Goal: Transaction & Acquisition: Purchase product/service

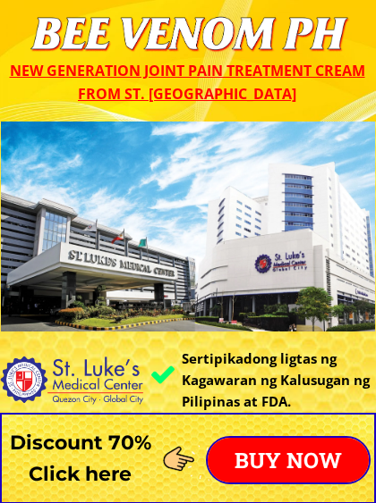
click at [315, 459] on p "BUY NOW" at bounding box center [287, 460] width 161 height 45
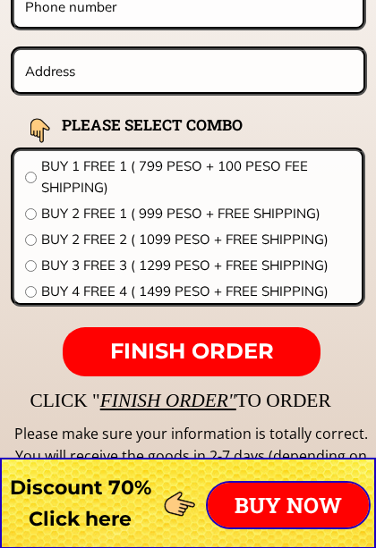
scroll to position [14269, 0]
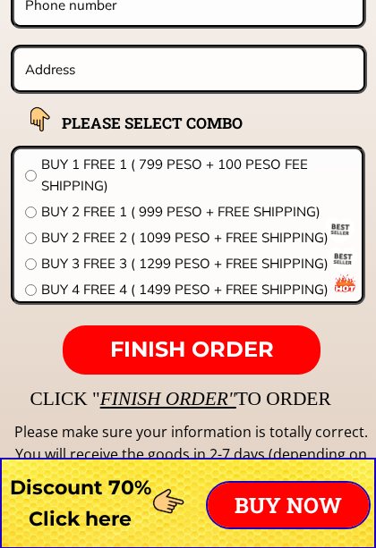
click at [1, 92] on form "FINISH ORDER BEE VENOM STLUKE 38/85 B/C 40/90 B/C 42/95 B/C 44/100 B/C 46/105 B…" at bounding box center [76, 147] width 579 height 455
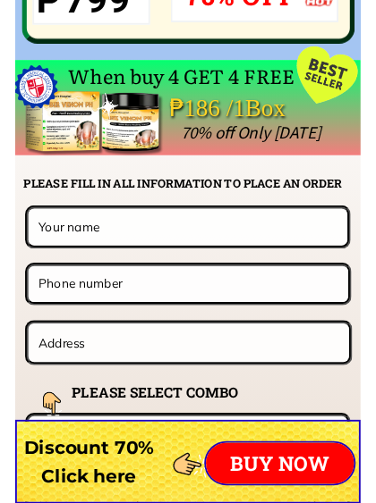
scroll to position [13968, 0]
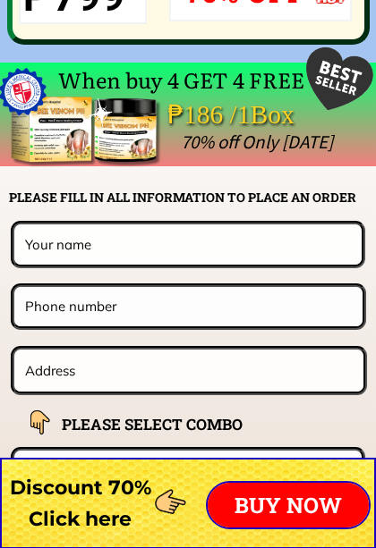
click at [206, 249] on input "text" at bounding box center [188, 243] width 334 height 39
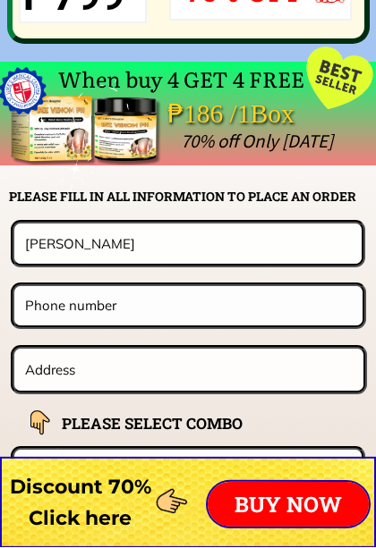
type input "[PERSON_NAME]"
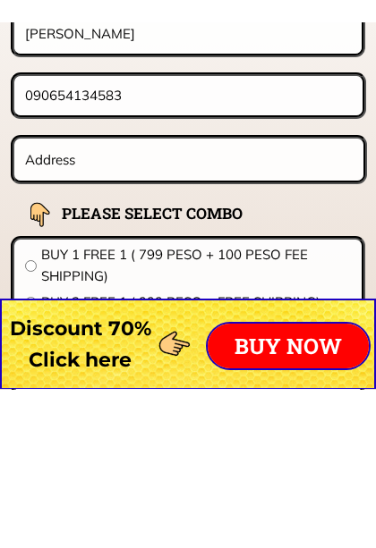
scroll to position [14075, 0]
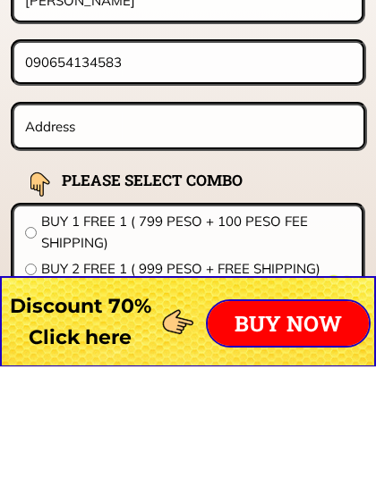
type input "090654134583"
click at [164, 242] on input "text" at bounding box center [189, 263] width 336 height 42
click at [179, 242] on input "text" at bounding box center [189, 263] width 336 height 42
click at [192, 242] on input "text" at bounding box center [189, 263] width 336 height 42
click at [193, 242] on input "text" at bounding box center [189, 263] width 336 height 42
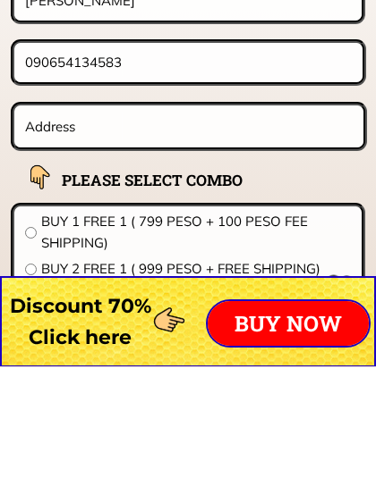
click at [194, 242] on input "text" at bounding box center [189, 263] width 336 height 42
click at [222, 242] on input "text" at bounding box center [189, 263] width 336 height 42
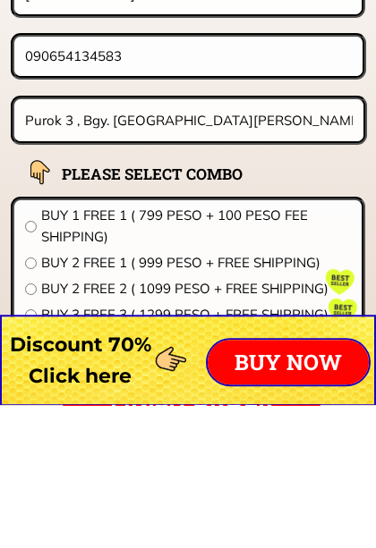
type input "Purok 3 , Bgy. [GEOGRAPHIC_DATA][PERSON_NAME][GEOGRAPHIC_DATA] , [GEOGRAPHIC_DA…"
click at [1, 114] on form "FINISH ORDER [PERSON_NAME] 090654134583 [STREET_ADDRESS] [PERSON_NAME][GEOGRAPH…" at bounding box center [76, 341] width 579 height 455
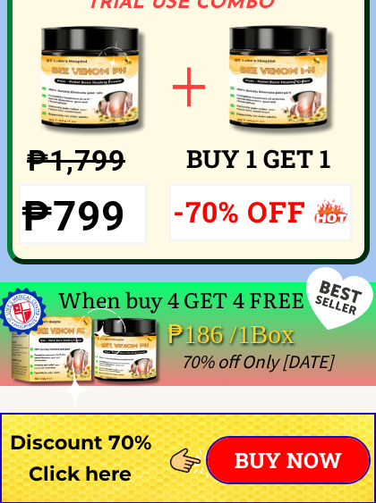
scroll to position [13747, 0]
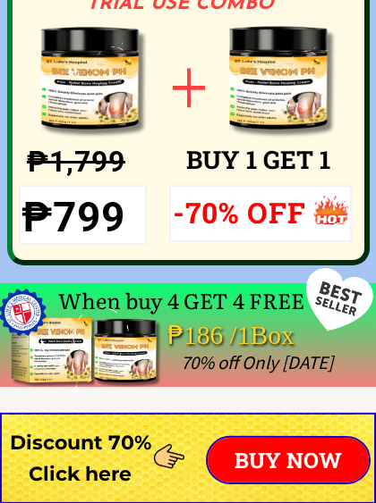
click at [308, 470] on p "BUY NOW" at bounding box center [287, 460] width 161 height 45
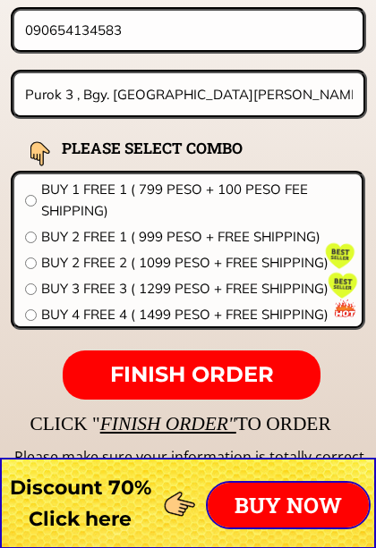
scroll to position [14245, 0]
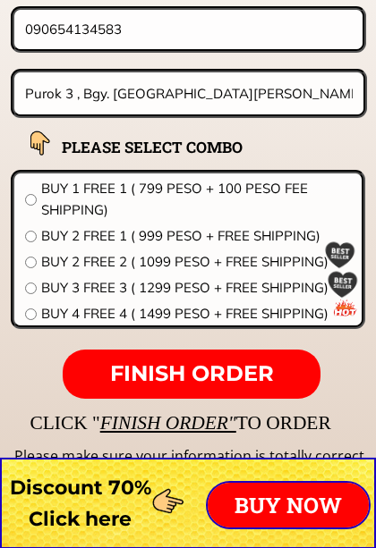
click at [42, 248] on div "BUY 1 FREE 1 ( 799 PESO + 100 PESO FEE SHIPPING) BUY 2 FREE 1 ( 999 PESO + FREE…" at bounding box center [187, 253] width 325 height 151
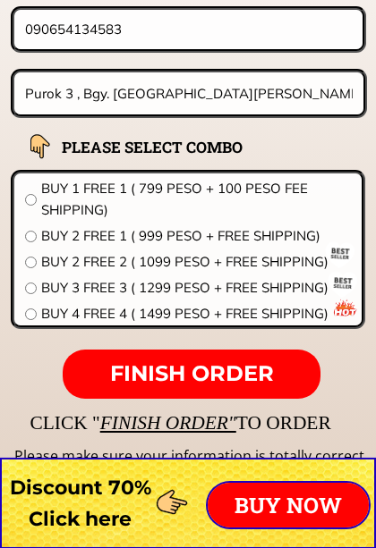
click at [94, 243] on span "BUY 2 FREE 1 ( 999 PESO + FREE SHIPPING)" at bounding box center [195, 235] width 309 height 21
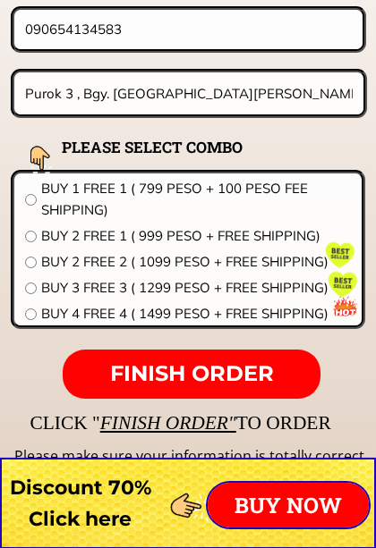
radio input "true"
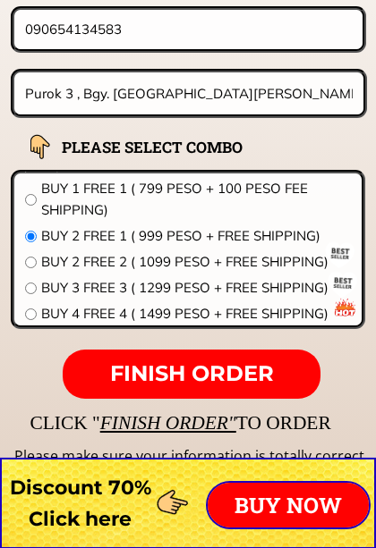
click at [259, 243] on span "BUY 2 FREE 1 ( 999 PESO + FREE SHIPPING)" at bounding box center [195, 235] width 309 height 21
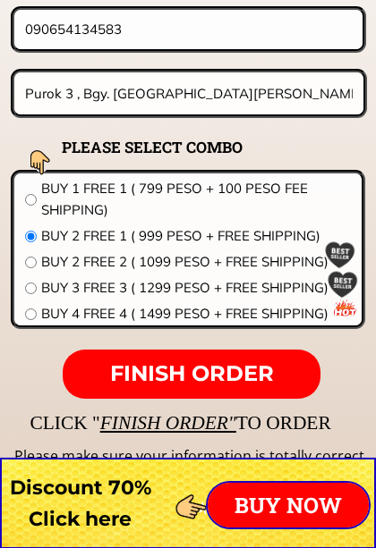
click at [262, 379] on span "FINISH ORDER" at bounding box center [192, 373] width 164 height 26
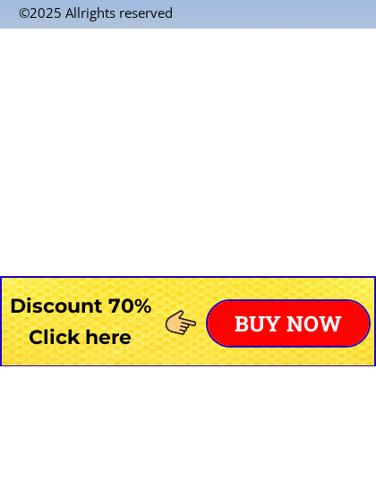
scroll to position [15887, 0]
click at [306, 438] on p "BUY NOW" at bounding box center [287, 460] width 161 height 45
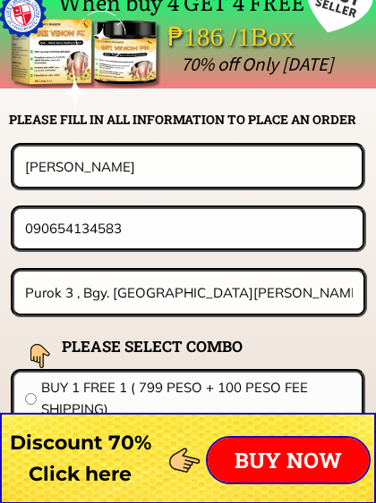
scroll to position [14030, 0]
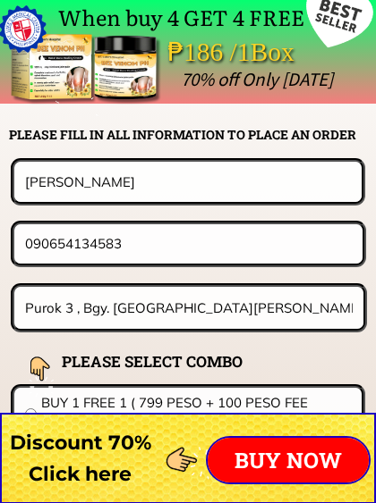
click at [296, 468] on p "BUY NOW" at bounding box center [287, 460] width 161 height 45
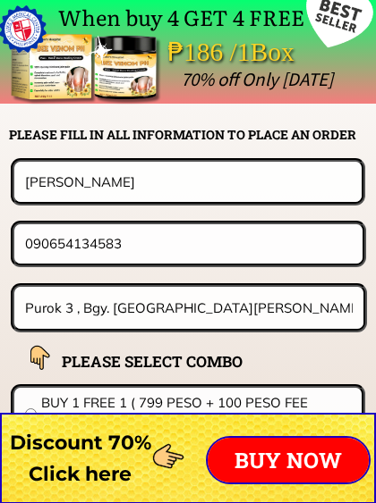
click at [324, 467] on p "BUY NOW" at bounding box center [287, 460] width 161 height 45
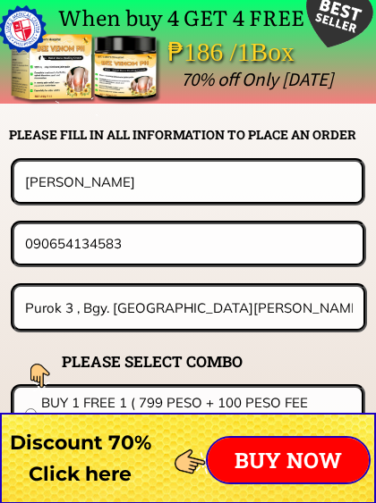
click at [0, 154] on div "When buy 4 GET 4 FREE ₱186 /1Box 70% off Only [DATE] CLICK " FINISH ORDER" TO O…" at bounding box center [188, 372] width 376 height 745
